Goal: Transaction & Acquisition: Download file/media

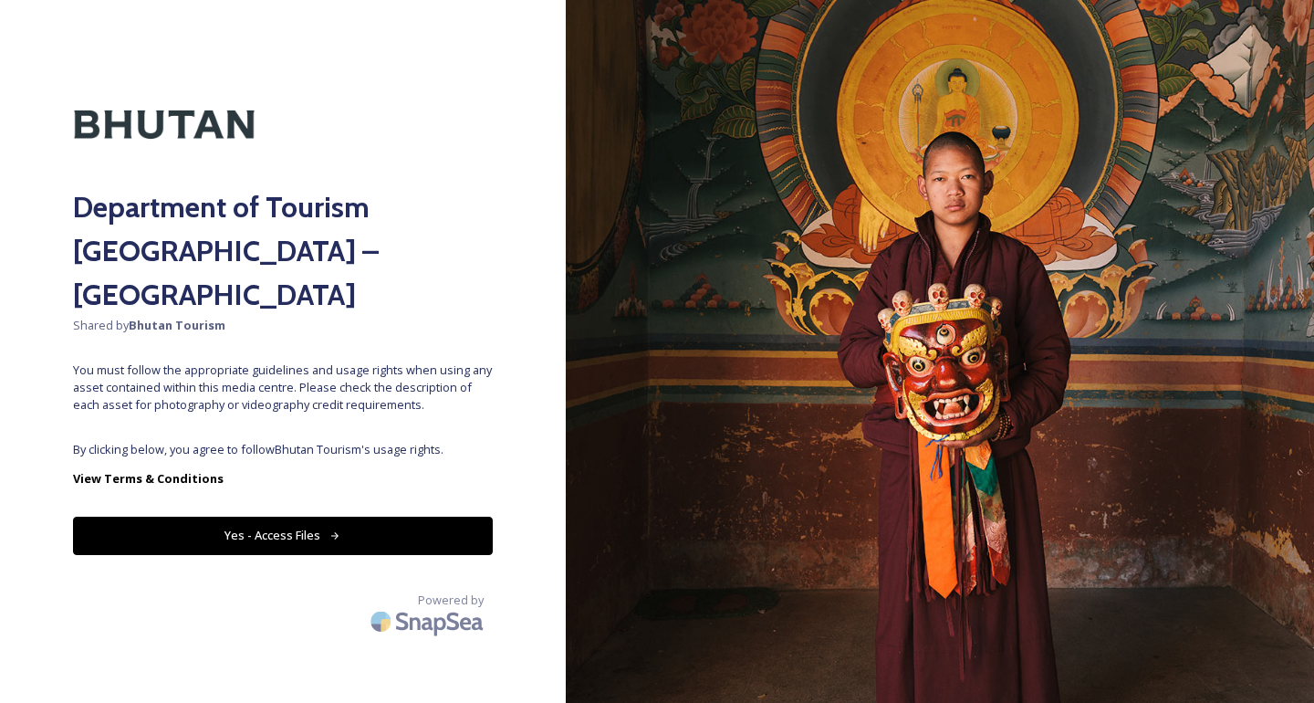
click at [319, 516] on button "Yes - Access Files" at bounding box center [283, 534] width 420 height 37
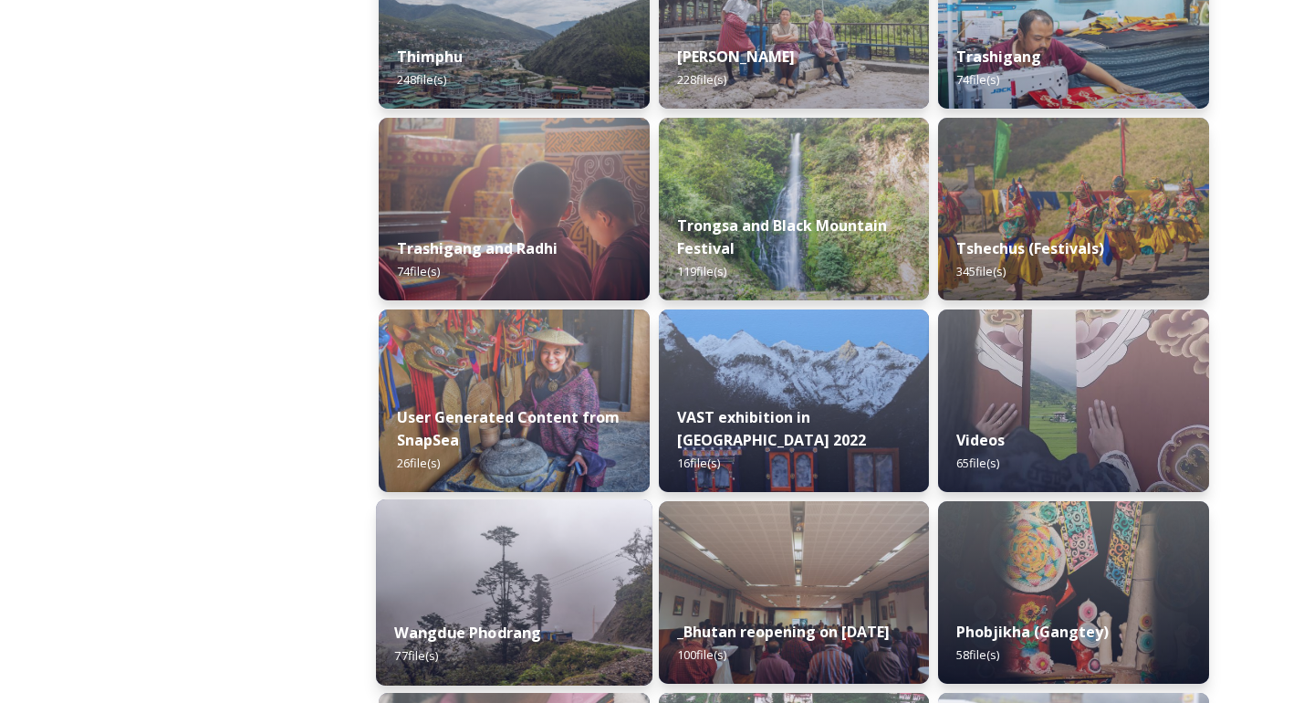
scroll to position [2281, 0]
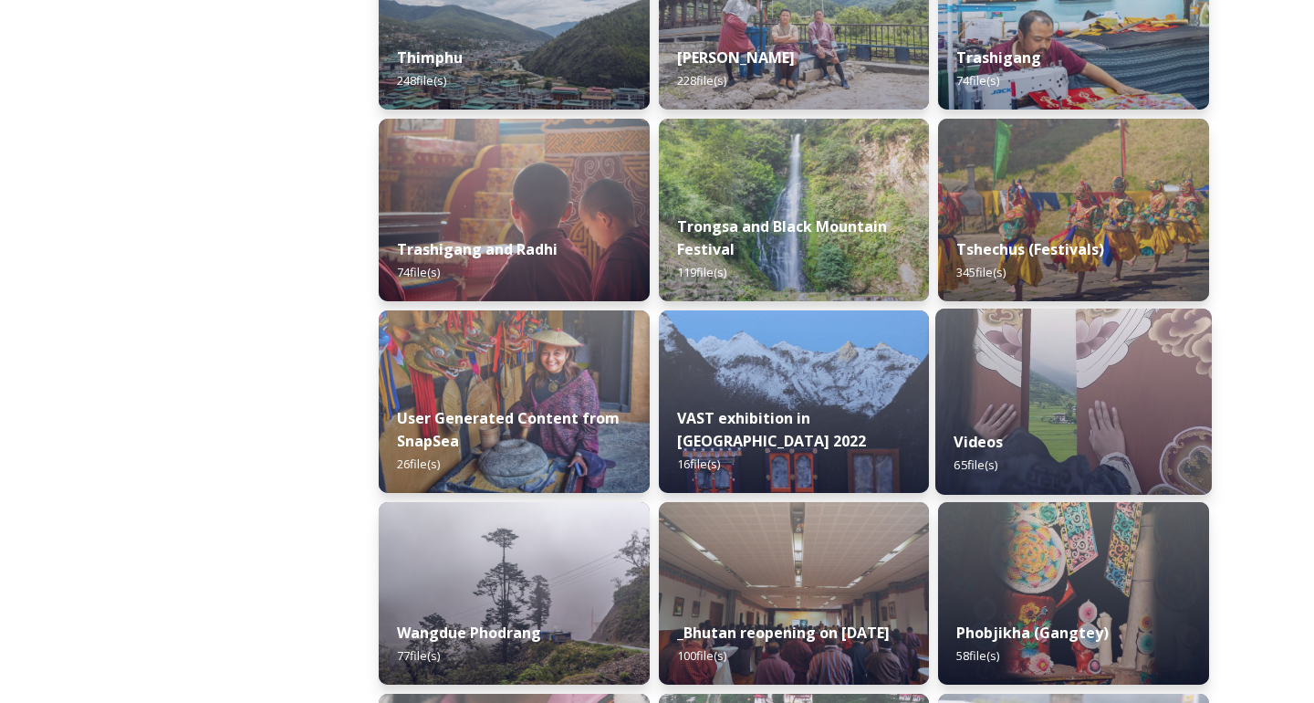
click at [1027, 418] on div "Videos 65 file(s)" at bounding box center [1073, 453] width 276 height 83
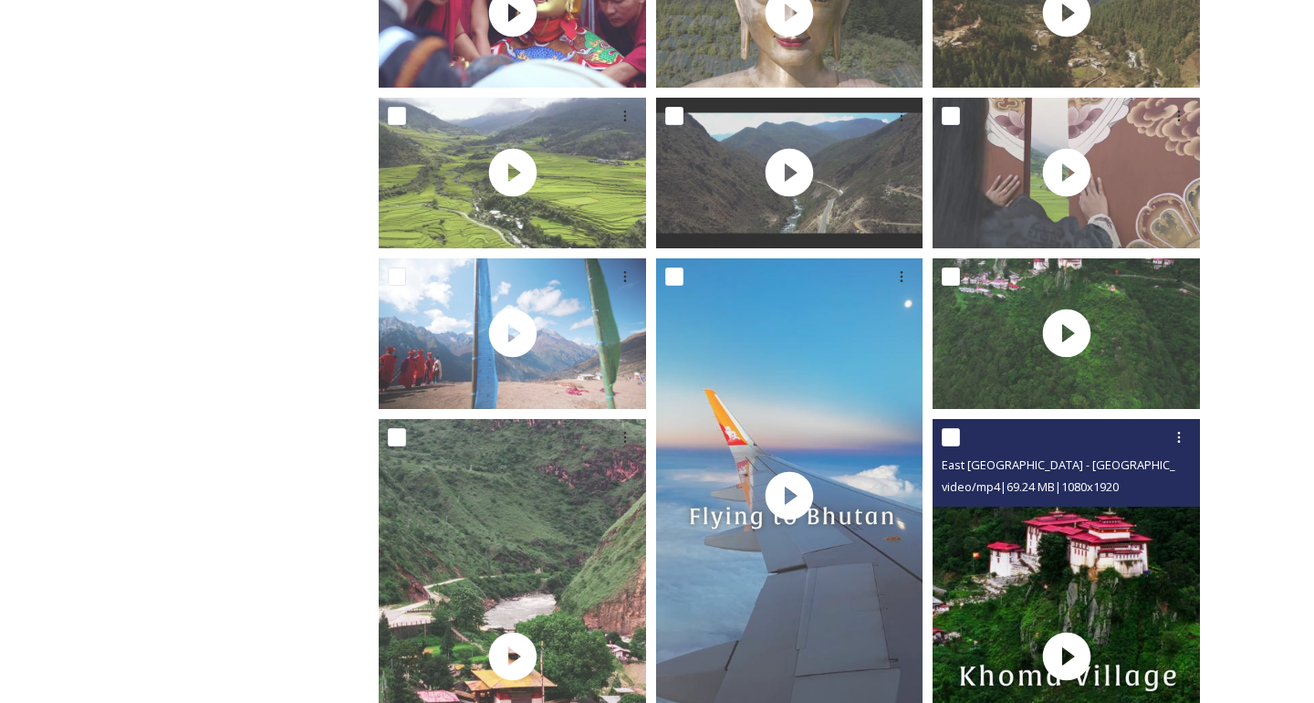
scroll to position [410, 0]
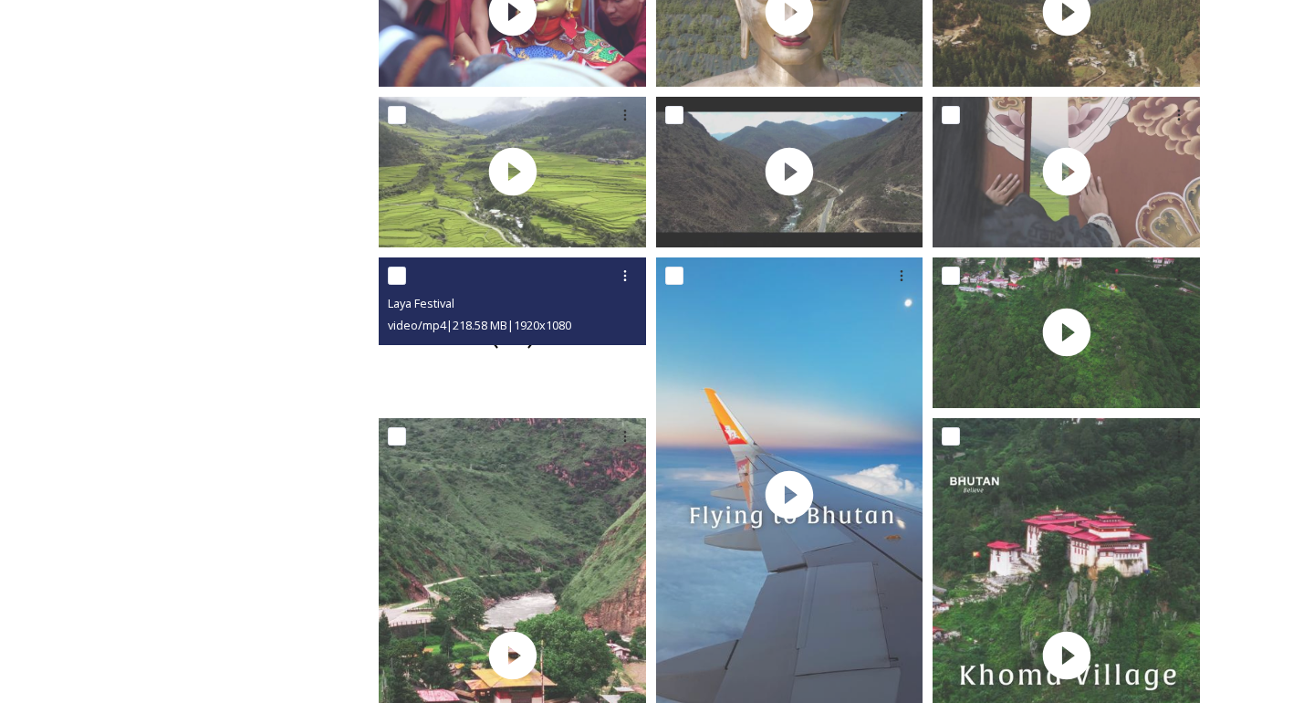
click at [507, 357] on div at bounding box center [512, 332] width 267 height 151
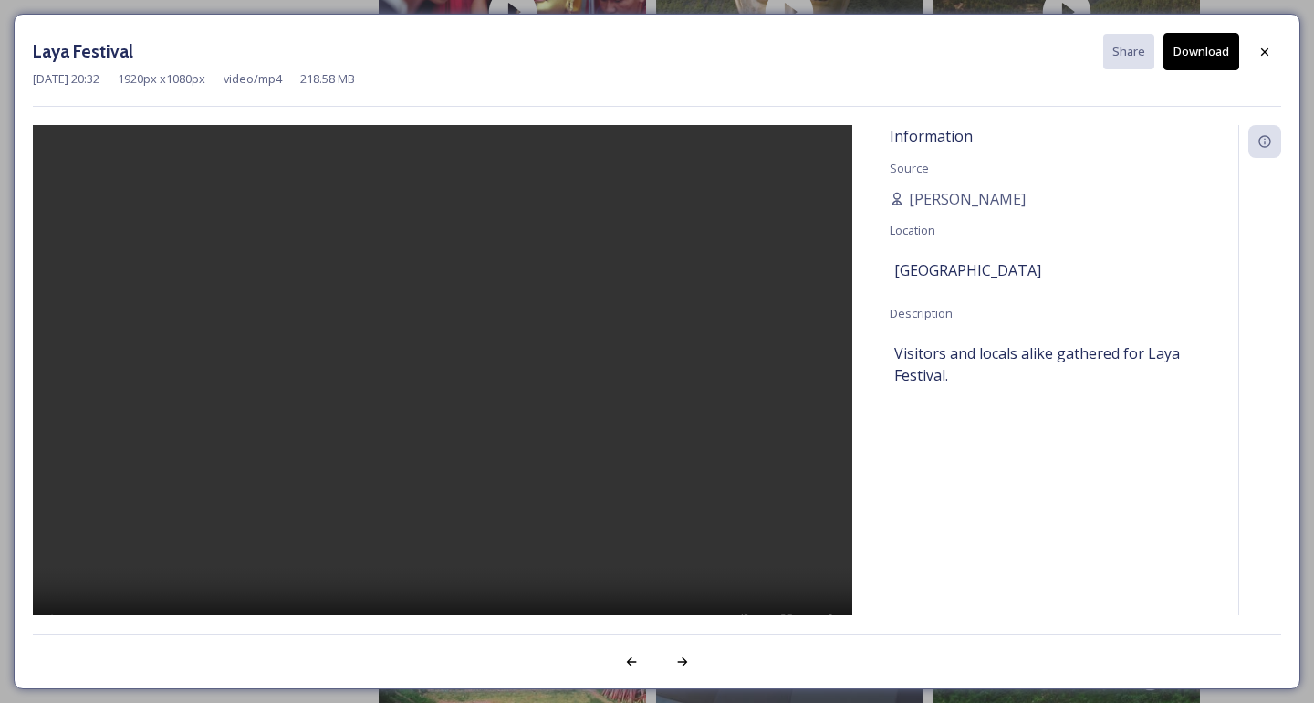
click at [442, 390] on video at bounding box center [442, 394] width 819 height 538
click at [1259, 52] on icon at bounding box center [1264, 52] width 15 height 15
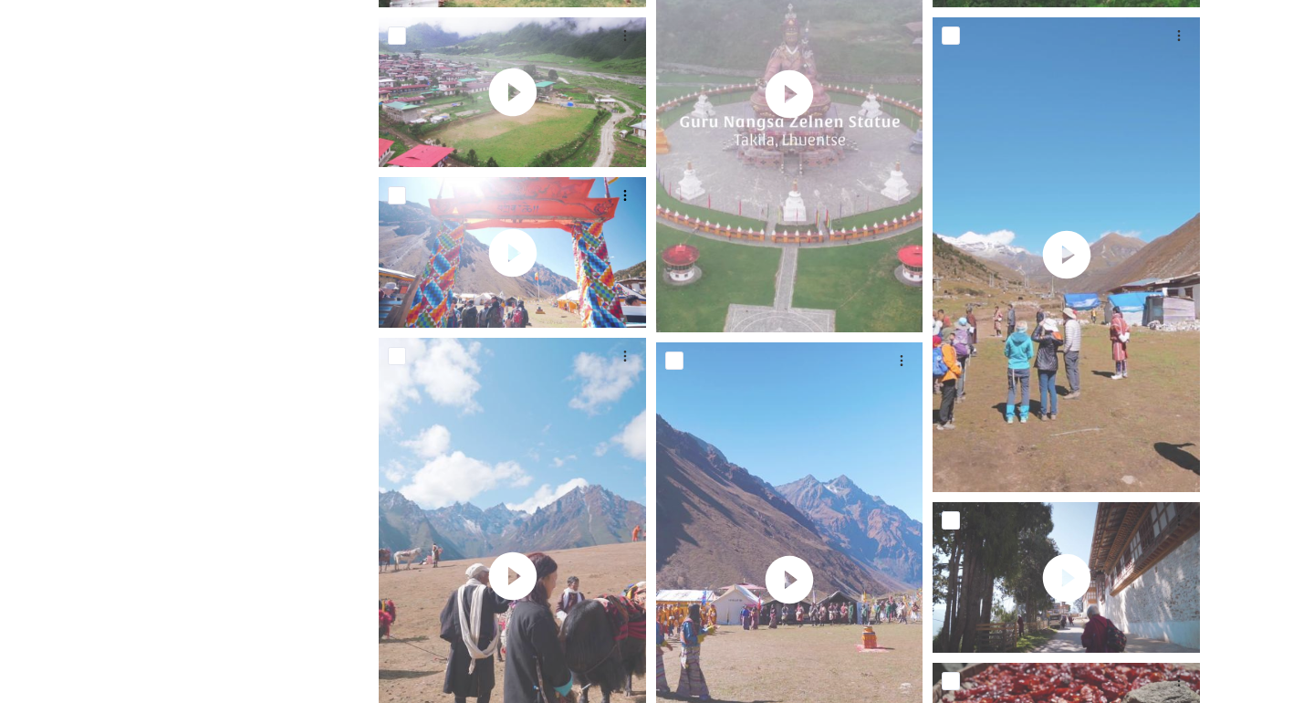
scroll to position [1293, 0]
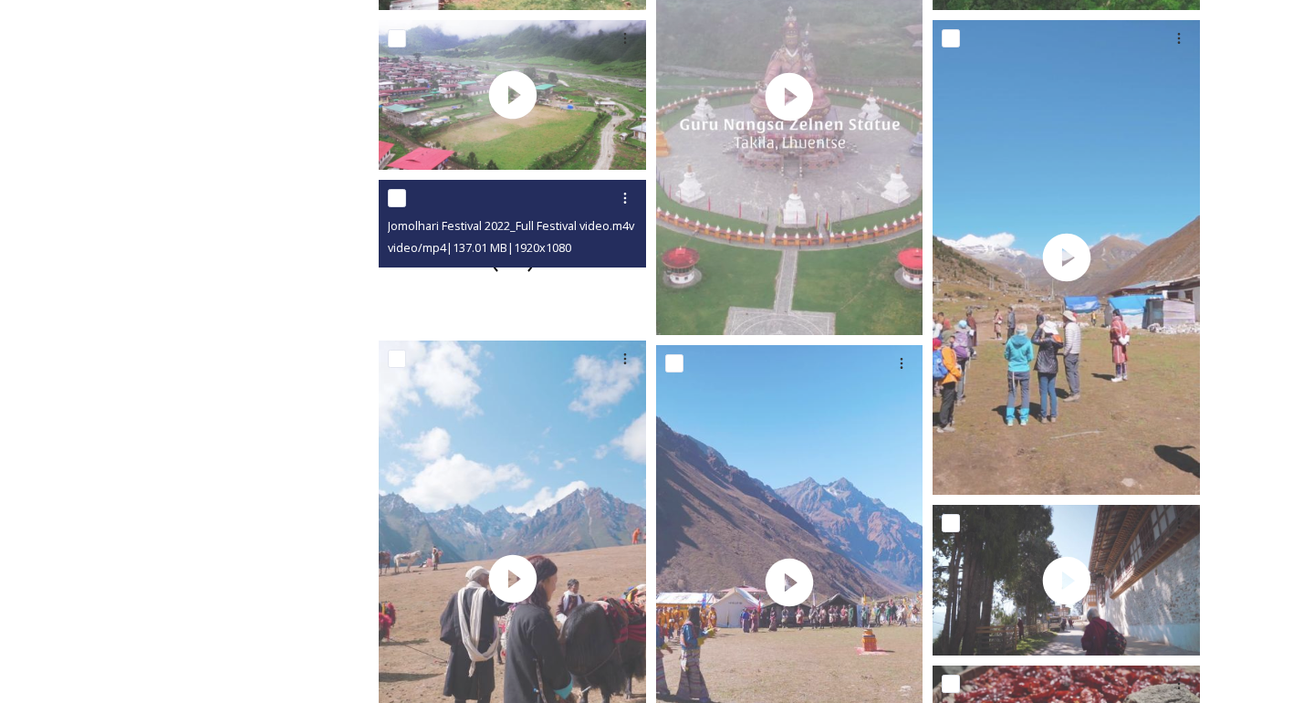
click at [444, 281] on div at bounding box center [512, 255] width 267 height 151
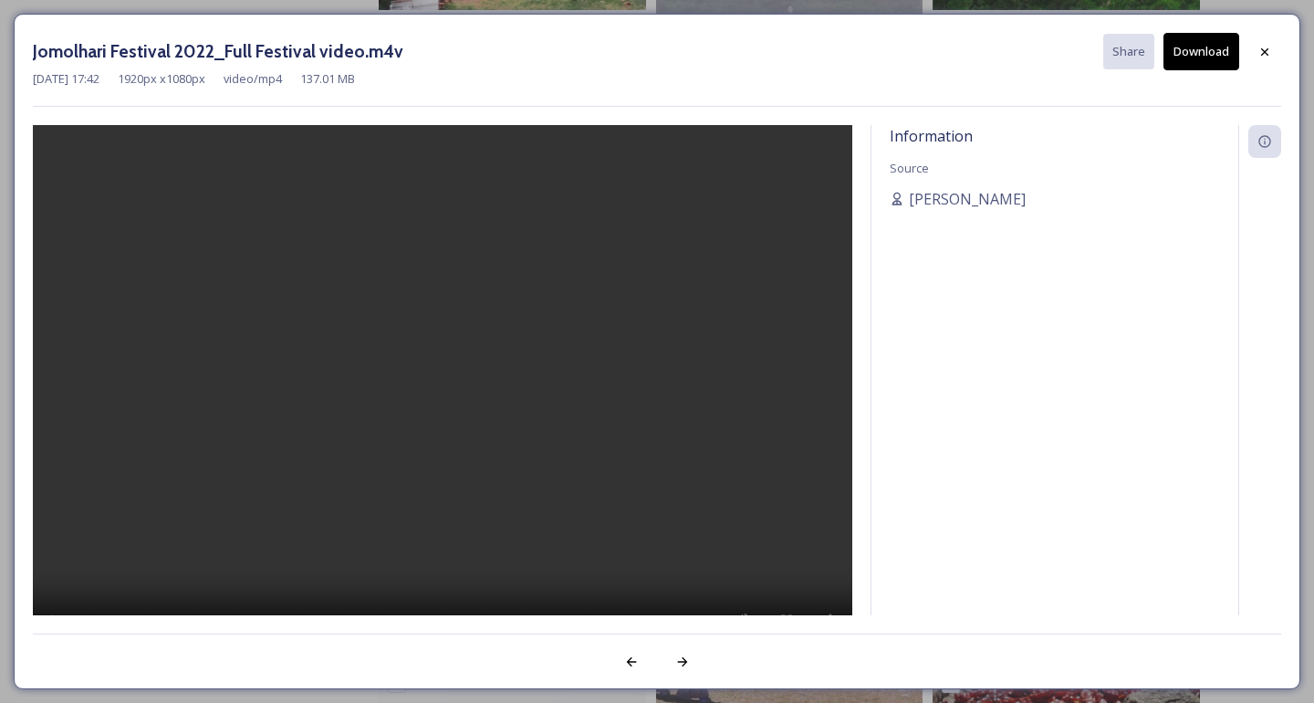
click at [438, 412] on video at bounding box center [442, 394] width 819 height 538
click at [1263, 57] on icon at bounding box center [1264, 52] width 15 height 15
